Goal: Task Accomplishment & Management: Manage account settings

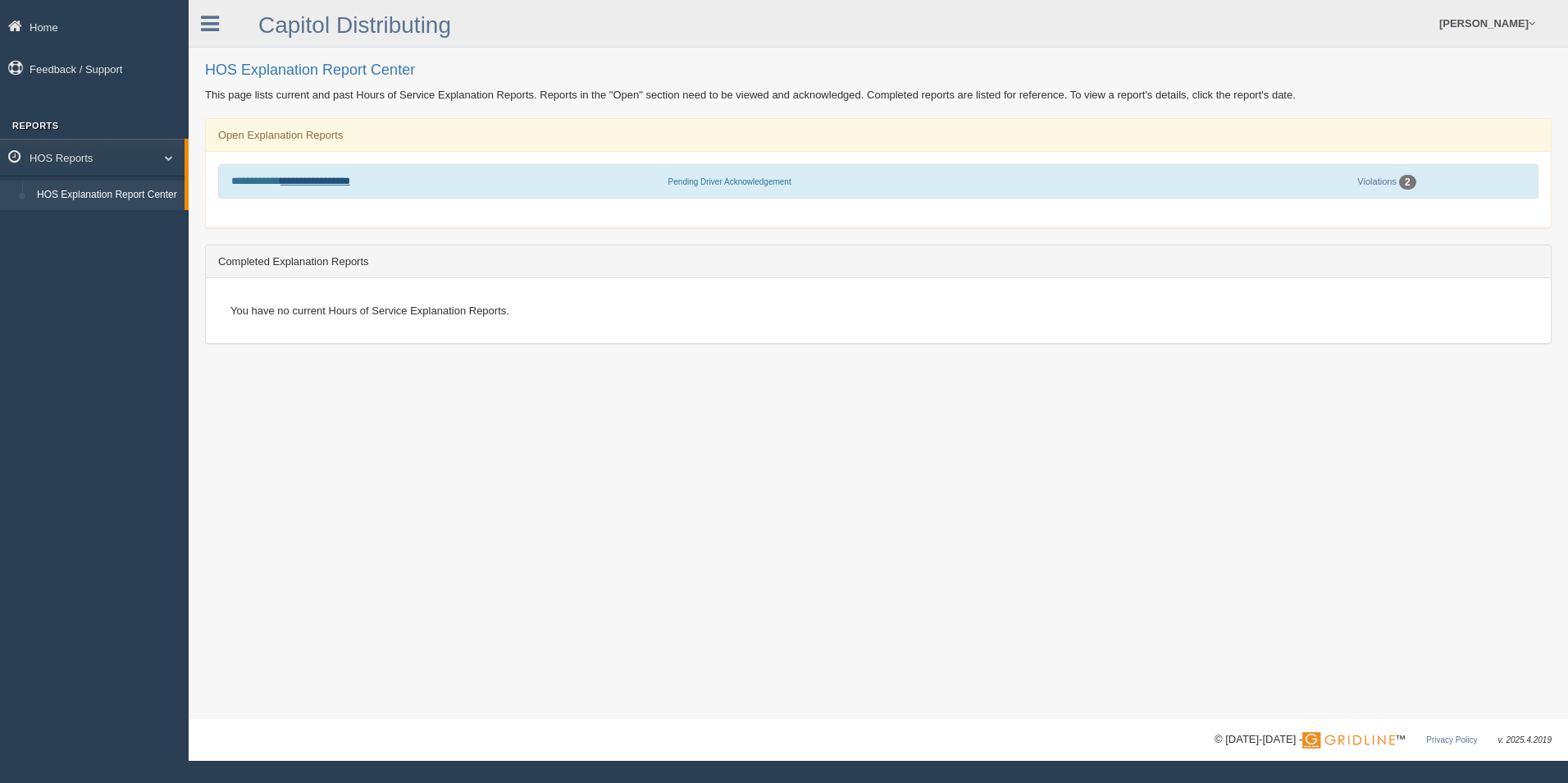
click at [317, 181] on link "**********" at bounding box center [315, 181] width 69 height 11
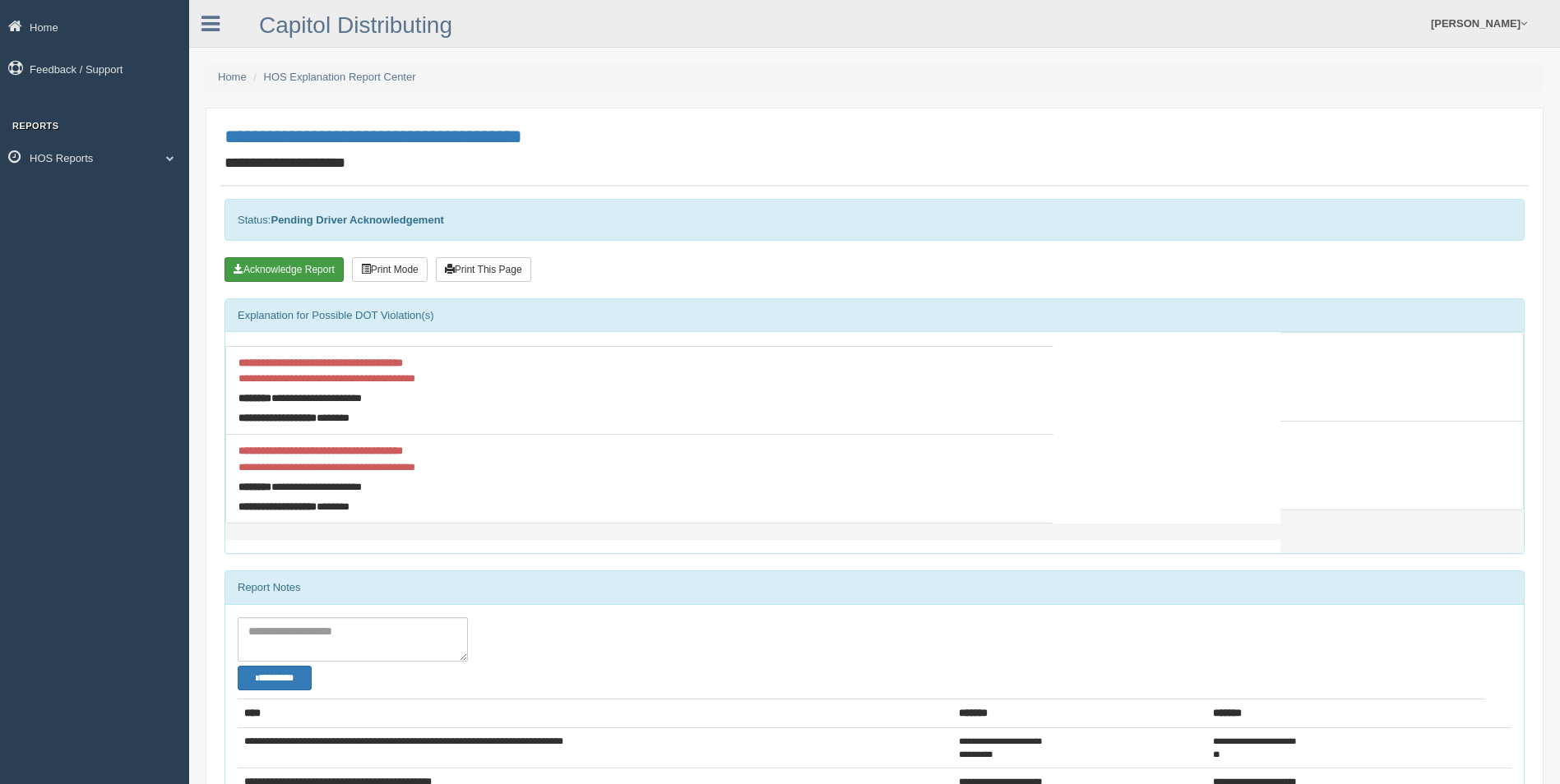
click at [306, 269] on button "Acknowledge Report" at bounding box center [285, 269] width 120 height 25
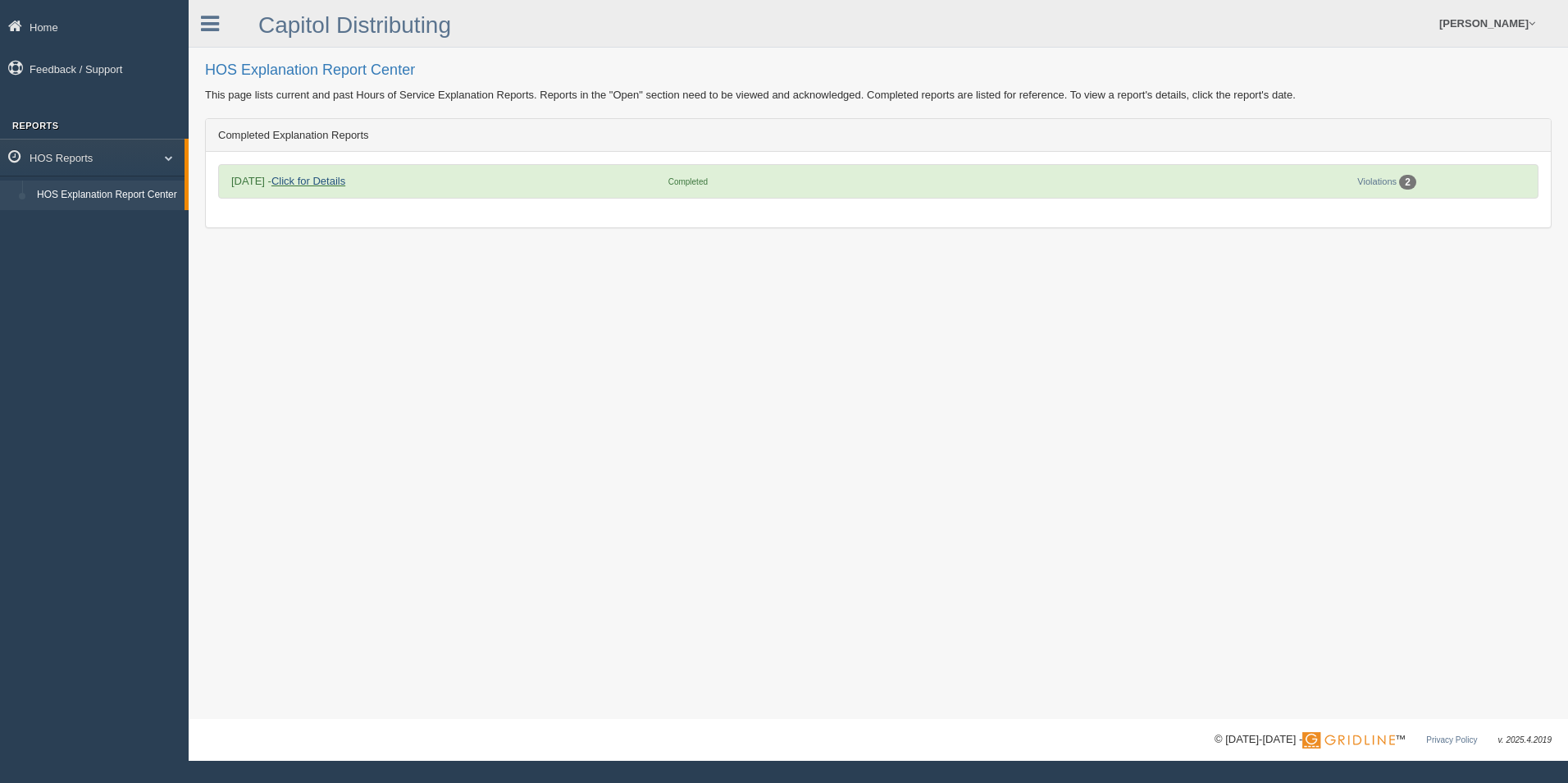
click at [340, 183] on link "Click for Details" at bounding box center [308, 181] width 74 height 12
click at [110, 156] on link "HOS Reports" at bounding box center [92, 157] width 184 height 37
click at [1475, 33] on link "[PERSON_NAME]" at bounding box center [1488, 23] width 112 height 47
click at [1453, 94] on link "Log Off" at bounding box center [1453, 98] width 179 height 34
